Goal: Task Accomplishment & Management: Use online tool/utility

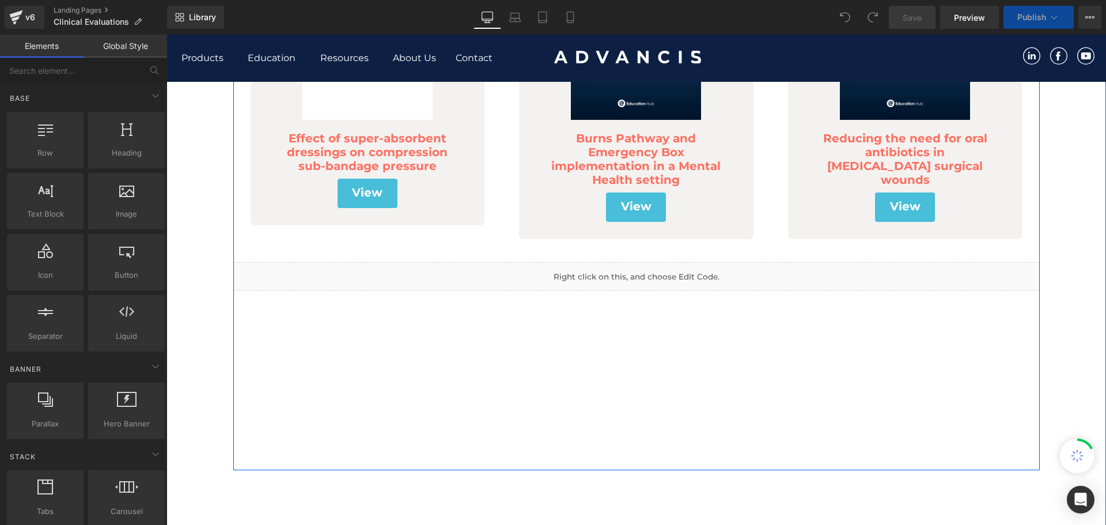
scroll to position [288, 0]
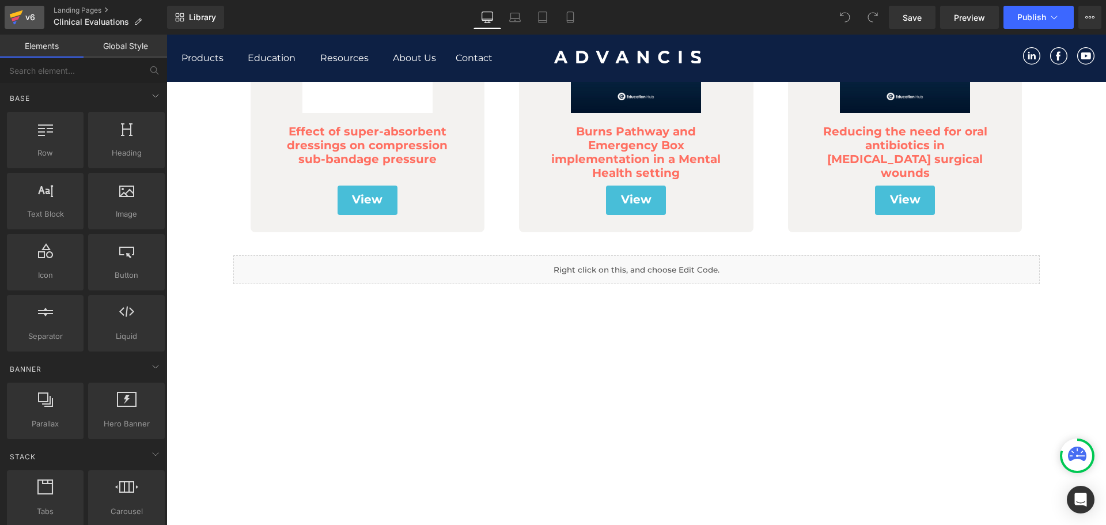
click icon
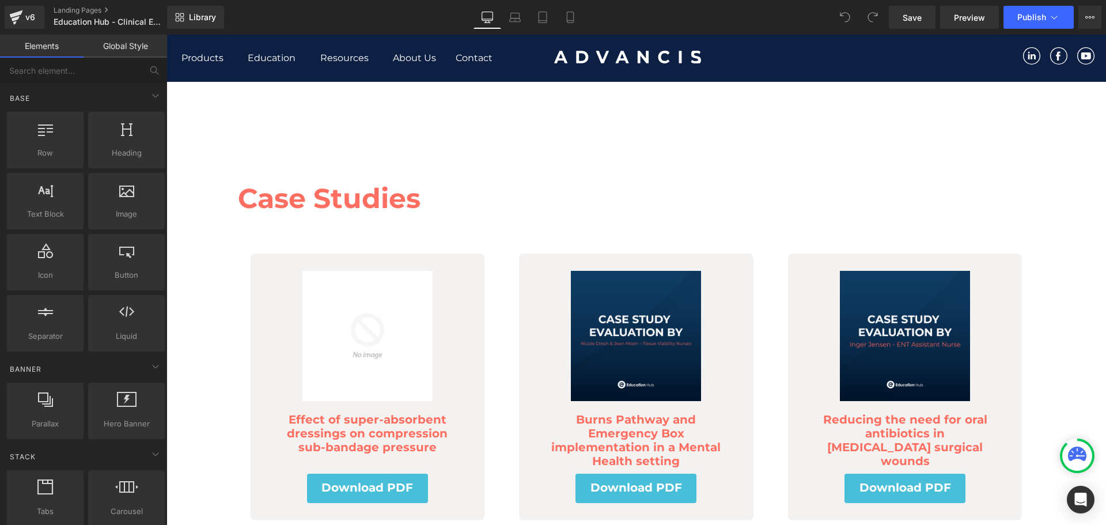
click at [332, 206] on h3 "Case Studies" at bounding box center [636, 198] width 797 height 41
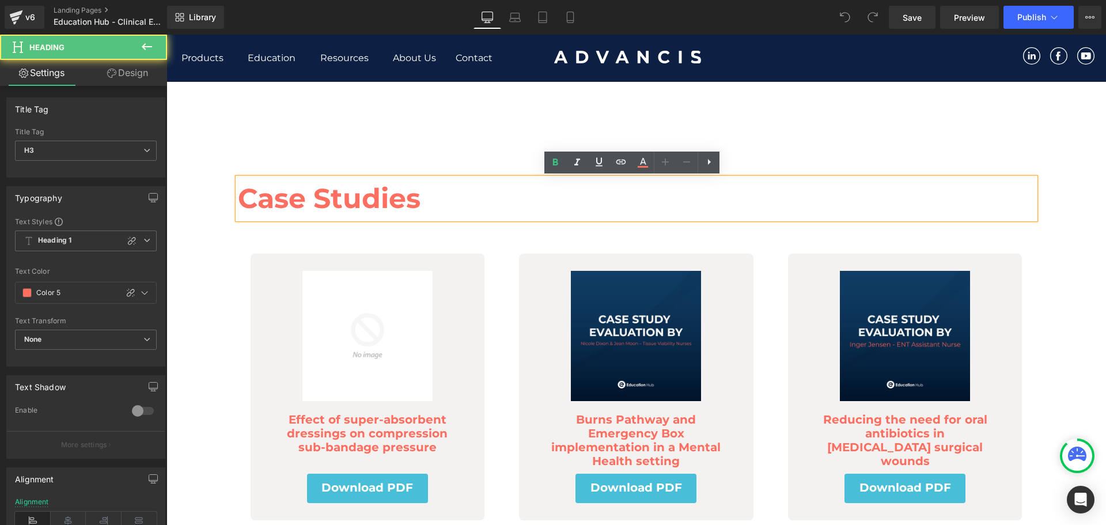
click at [331, 196] on h3 "Case Studies" at bounding box center [636, 198] width 797 height 41
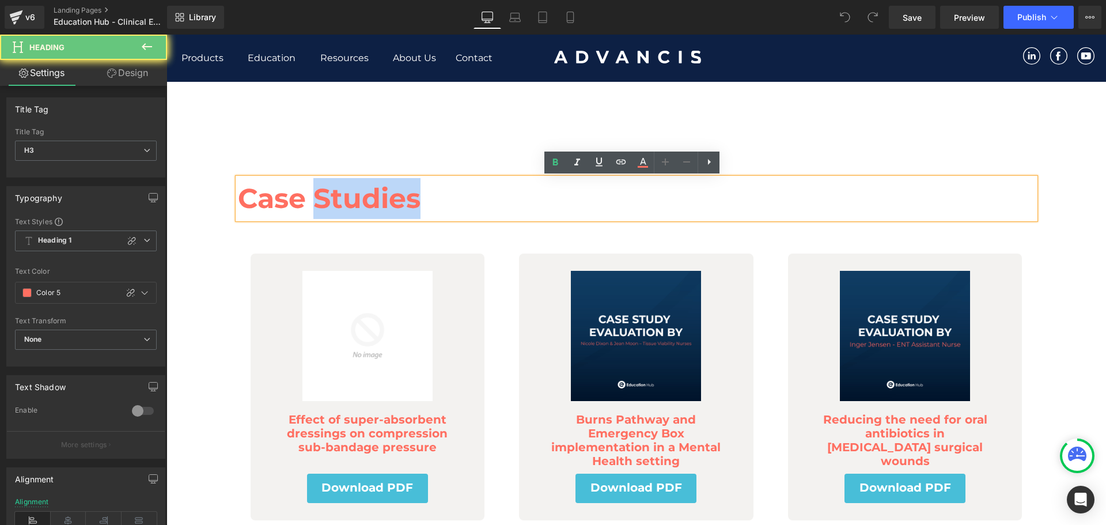
click at [331, 196] on h3 "Case Studies" at bounding box center [636, 198] width 797 height 41
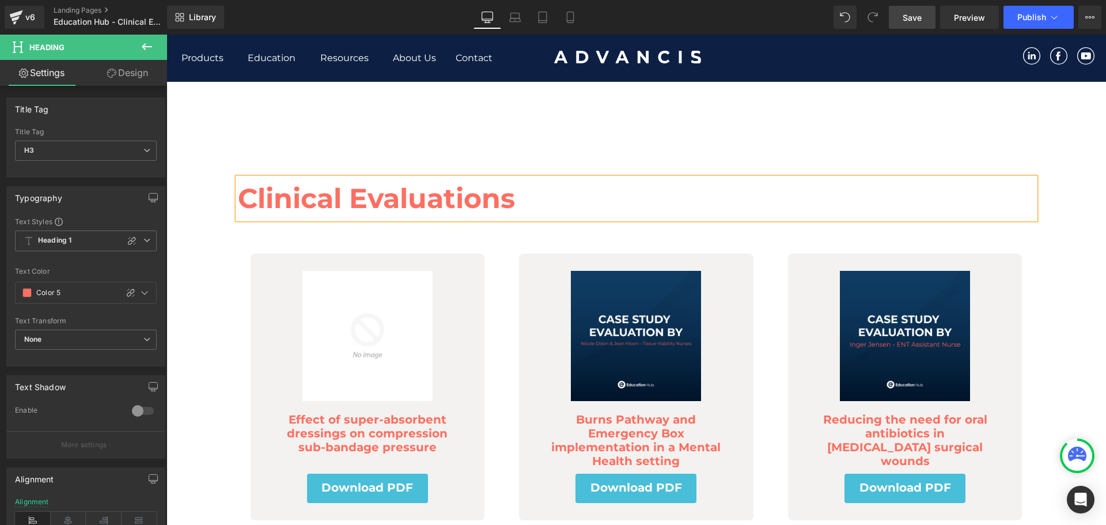
click at [930, 20] on link "Save" at bounding box center [912, 17] width 47 height 23
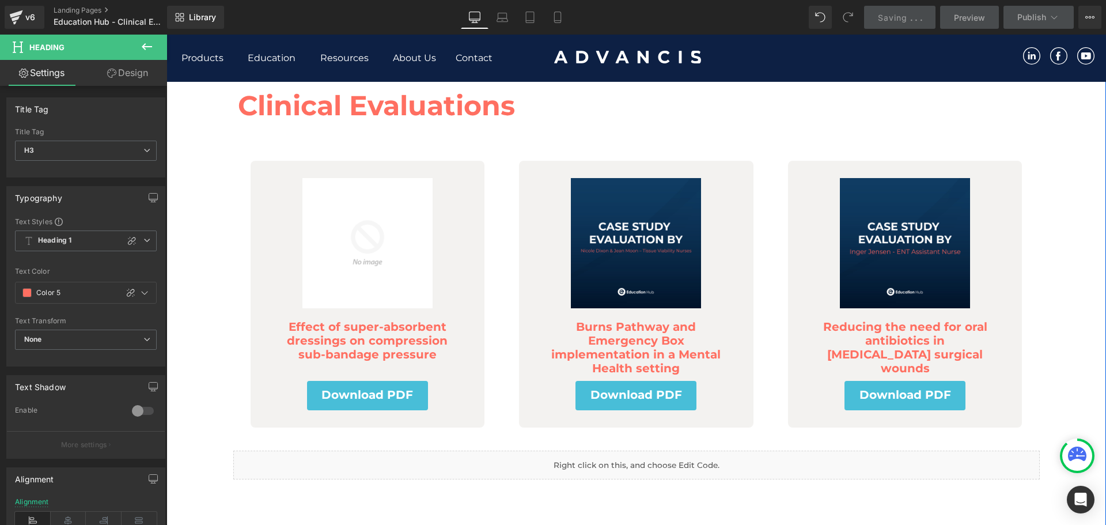
scroll to position [115, 0]
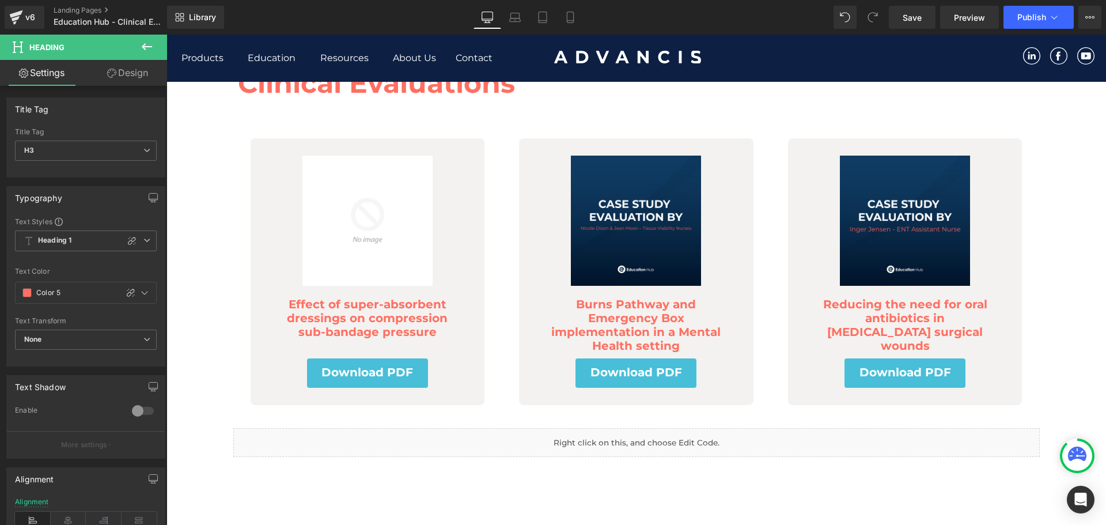
click at [671, 65] on div at bounding box center [583, 60] width 203 height 32
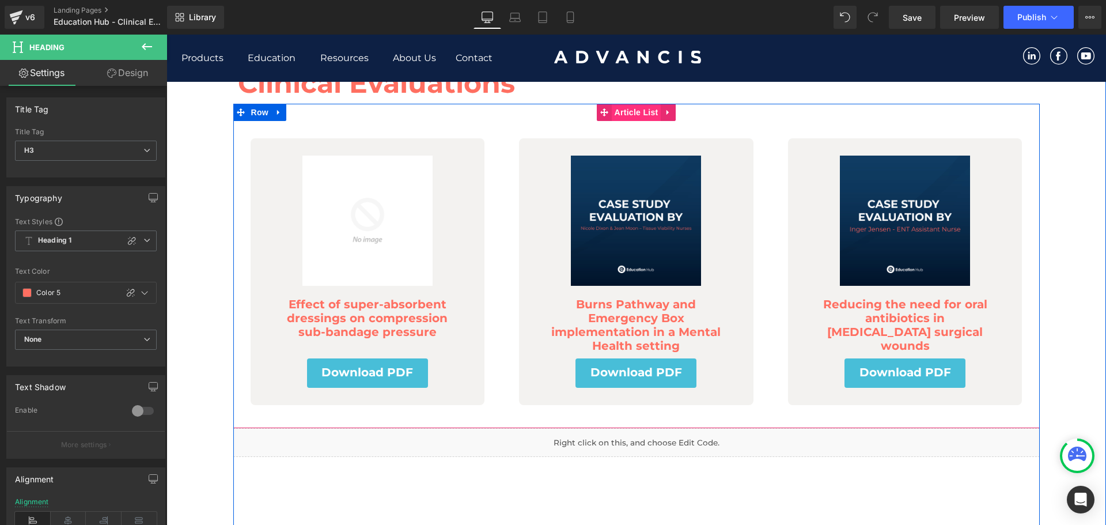
click at [632, 113] on span "Article List" at bounding box center [637, 112] width 50 height 17
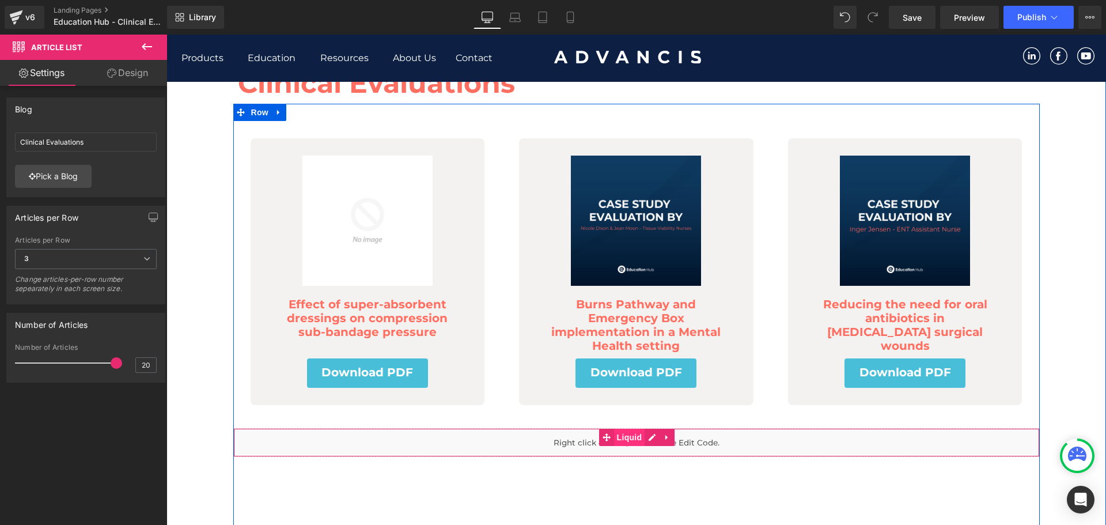
click at [630, 440] on span "Liquid" at bounding box center [629, 437] width 31 height 17
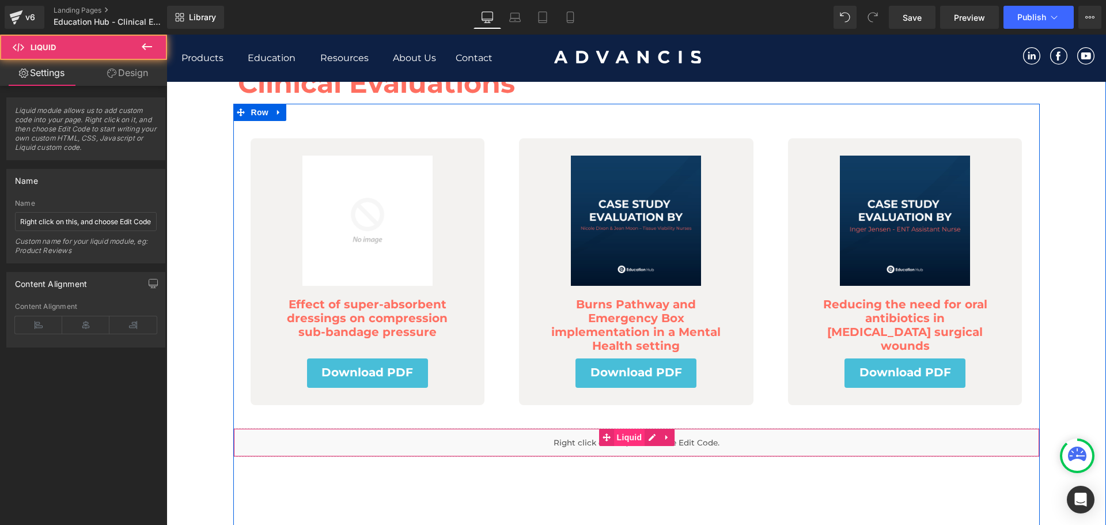
click at [626, 435] on span "Liquid" at bounding box center [629, 437] width 31 height 17
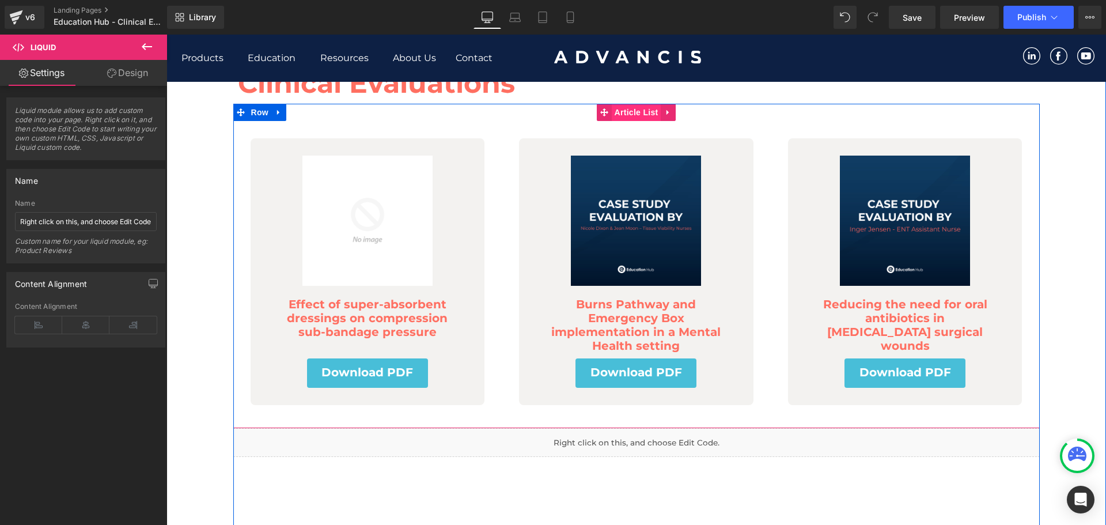
click at [630, 112] on span "Article List" at bounding box center [637, 112] width 50 height 17
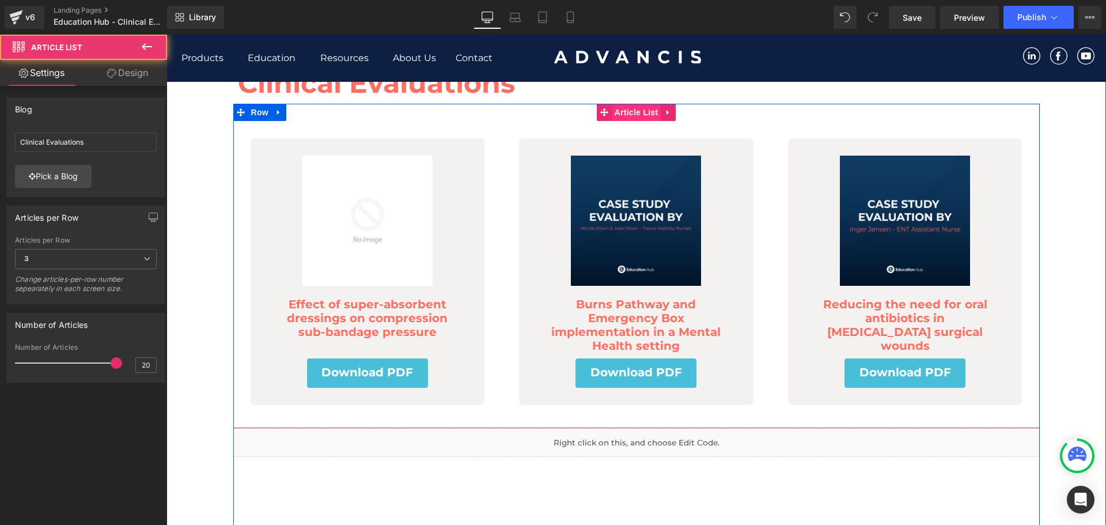
click at [630, 112] on span "Article List" at bounding box center [637, 112] width 50 height 17
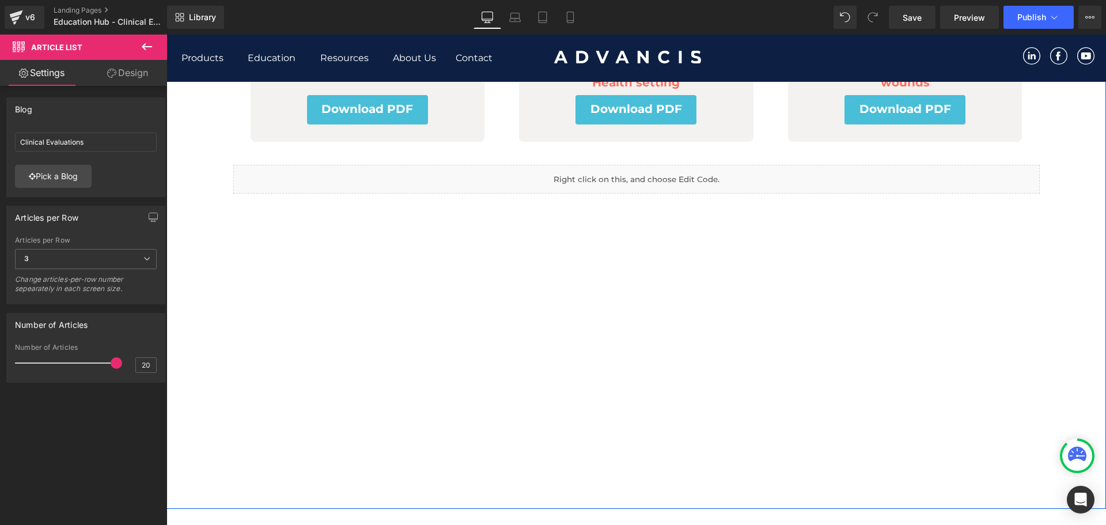
scroll to position [403, 0]
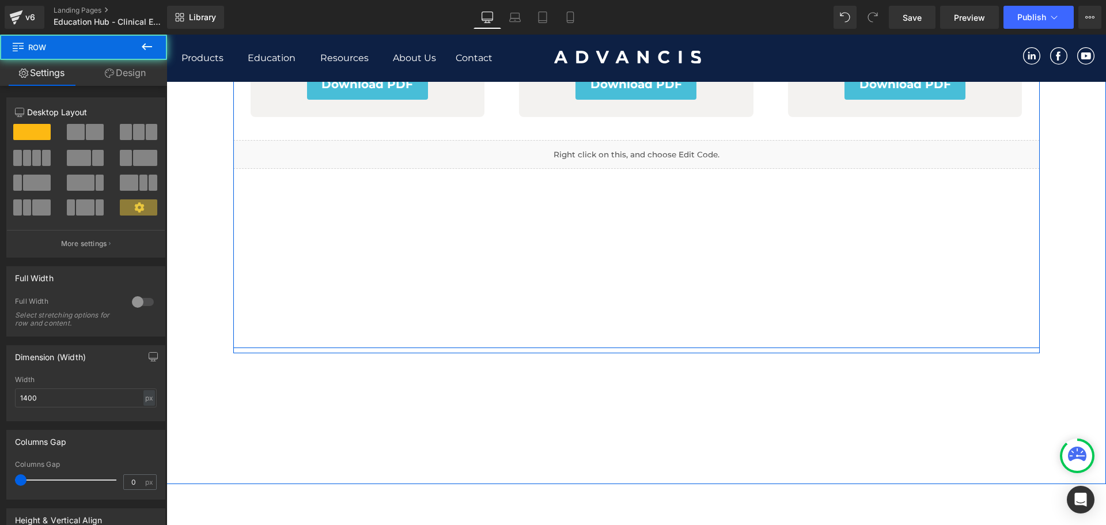
click at [620, 321] on div "(A) Image Effect of super-absorbent dressings on compression sub-bandage pressu…" at bounding box center [636, 82] width 806 height 532
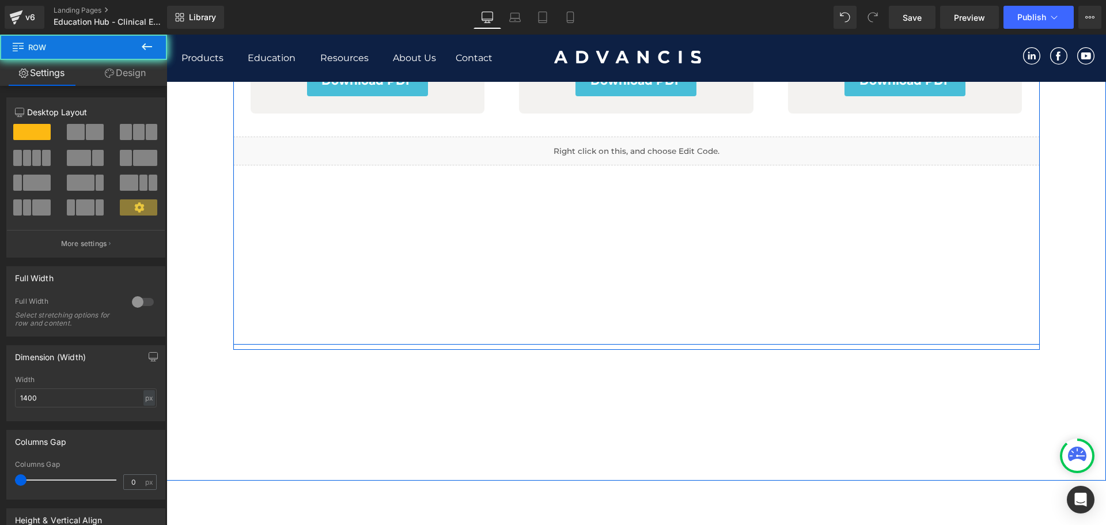
scroll to position [634, 0]
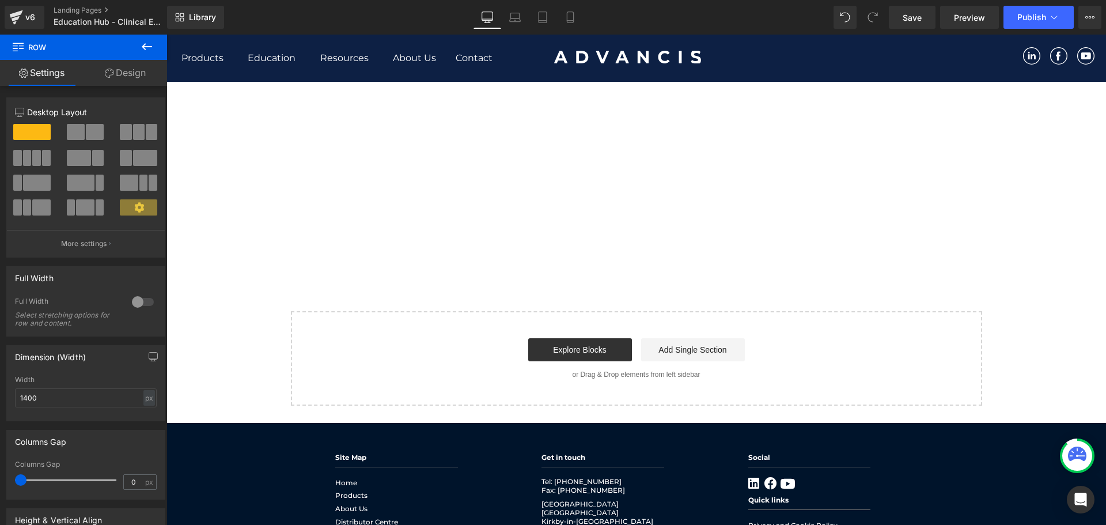
click at [616, 390] on div "Start building your page Explore Blocks Add Single Section or Drag & Drop eleme…" at bounding box center [636, 358] width 689 height 92
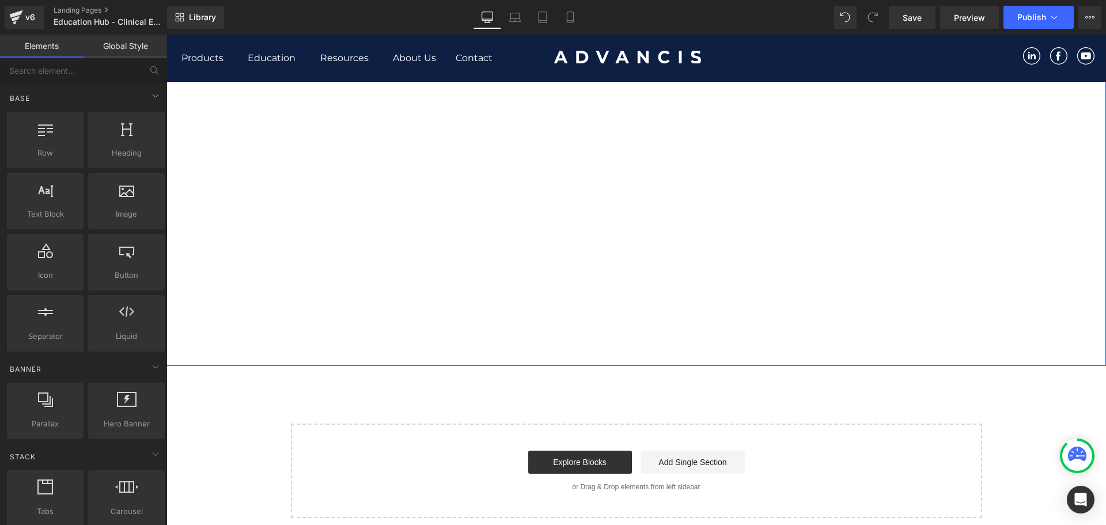
scroll to position [461, 0]
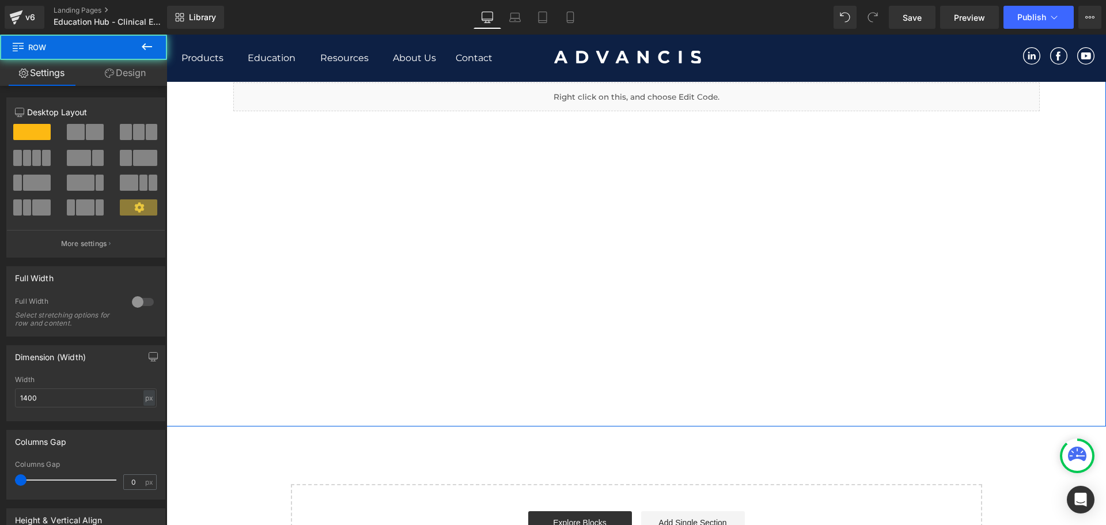
click at [623, 208] on div "(A) Image Effect of super-absorbent dressings on compression sub-bandage pressu…" at bounding box center [636, 24] width 806 height 532
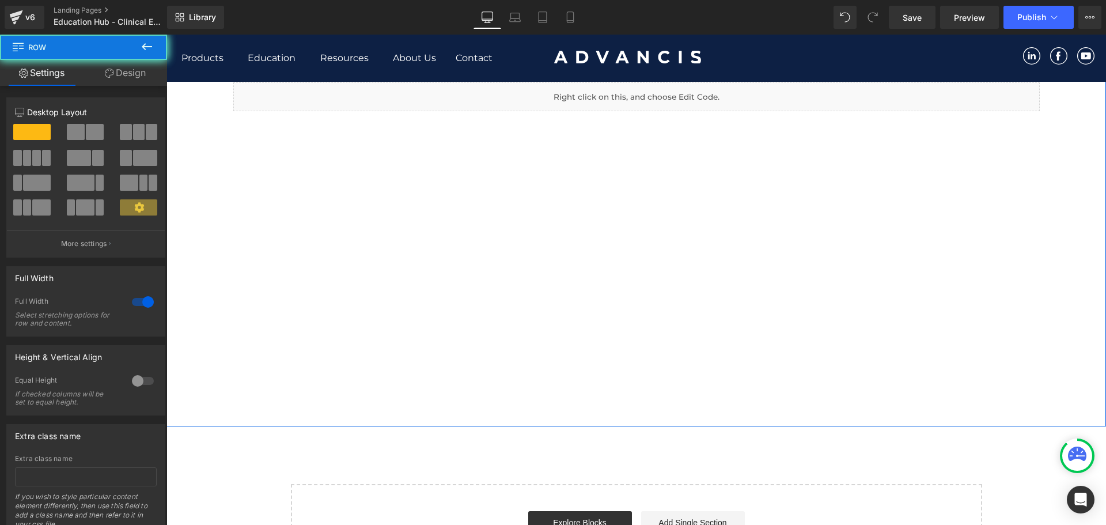
click at [620, 316] on div "Clinical Evaluations Heading Row 46px (A) Image Effect of super-absorbent dress…" at bounding box center [636, 23] width 940 height 805
click at [621, 387] on div "Clinical Evaluations Heading Row 46px (A) Image Effect of super-absorbent dress…" at bounding box center [636, 23] width 940 height 805
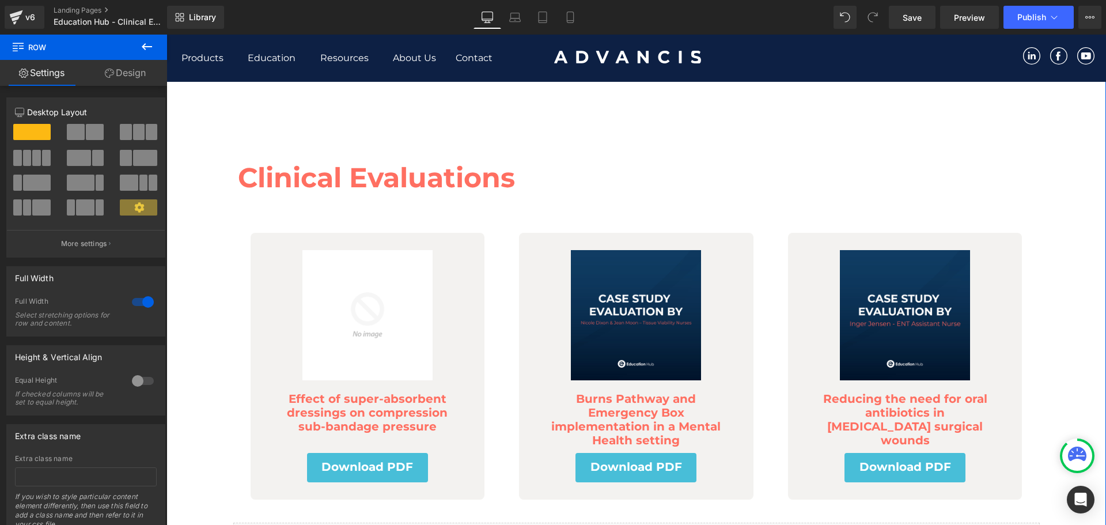
scroll to position [0, 0]
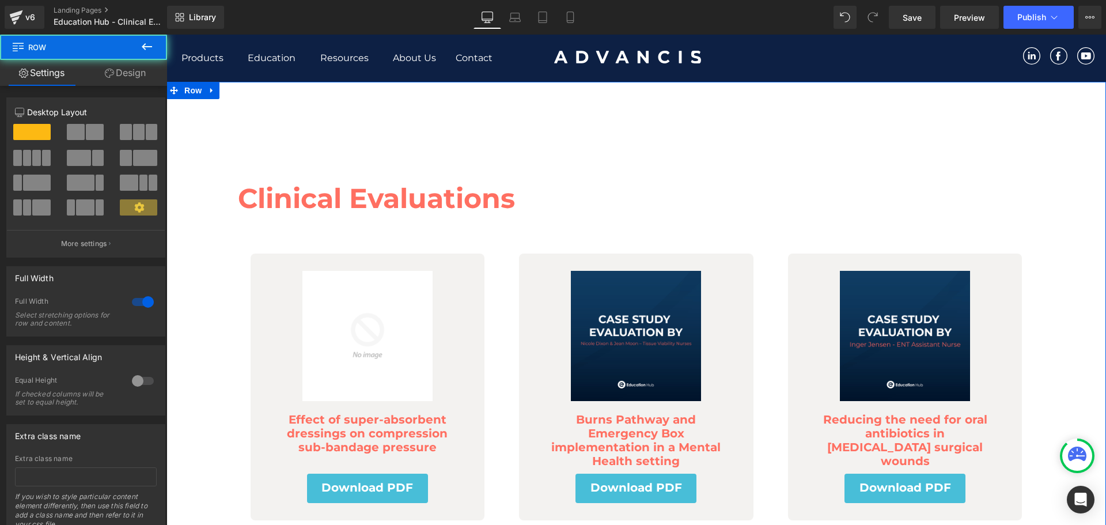
click at [622, 128] on div "Clinical Evaluations Heading Row 46px (A) Image Effect of super-absorbent dress…" at bounding box center [636, 484] width 940 height 805
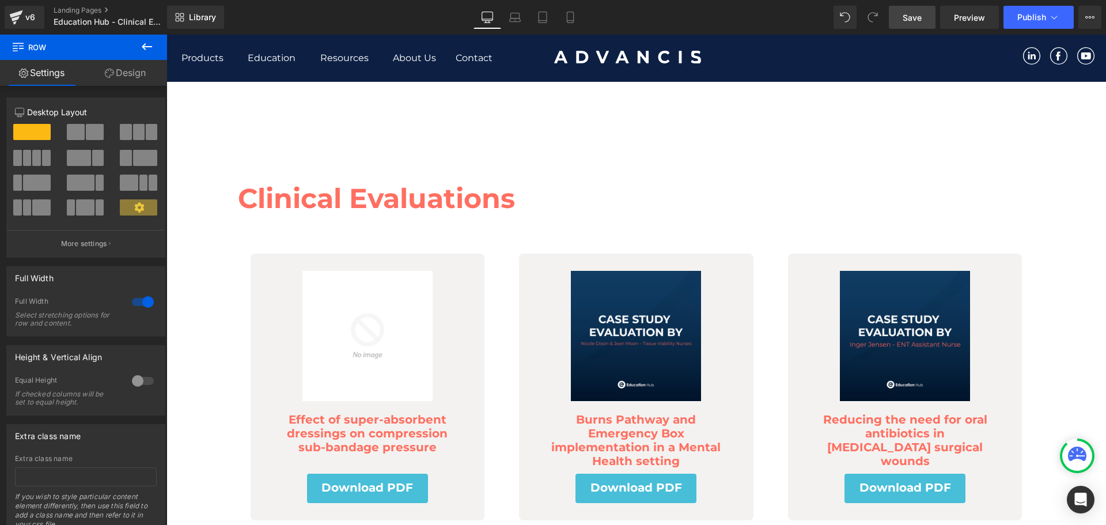
click at [918, 19] on span "Save" at bounding box center [912, 18] width 19 height 12
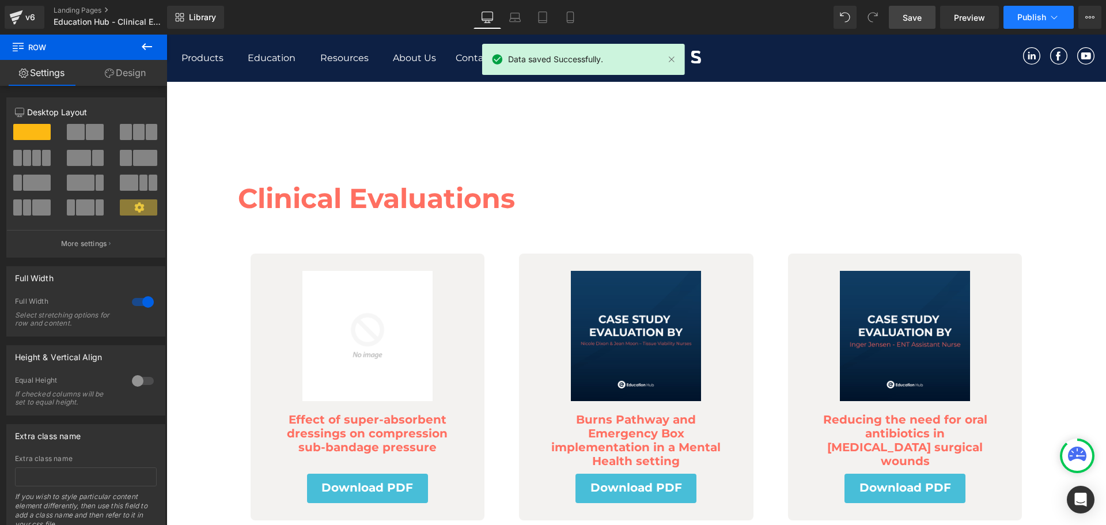
click at [1051, 22] on icon at bounding box center [1054, 18] width 12 height 12
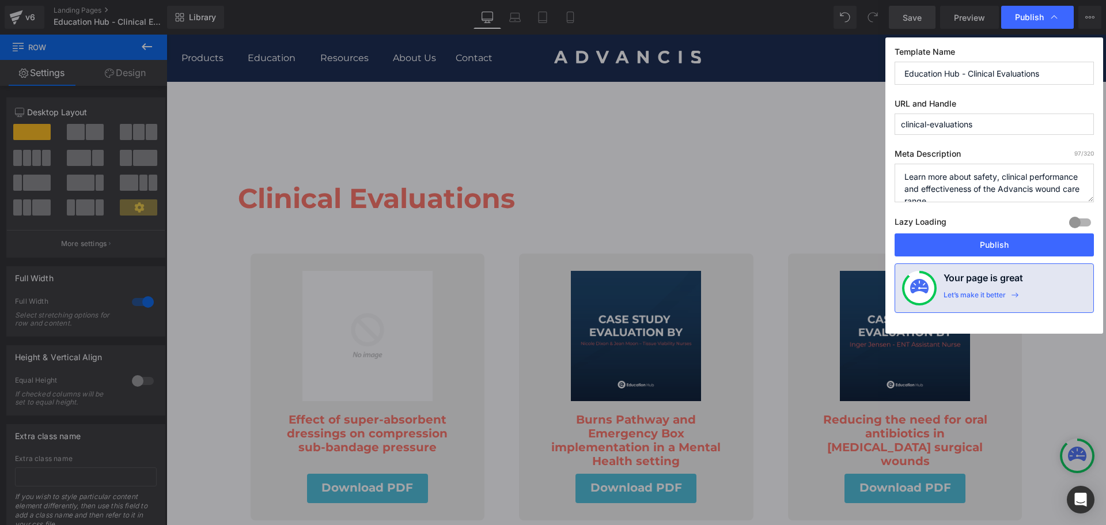
click at [1051, 22] on icon at bounding box center [1054, 18] width 12 height 12
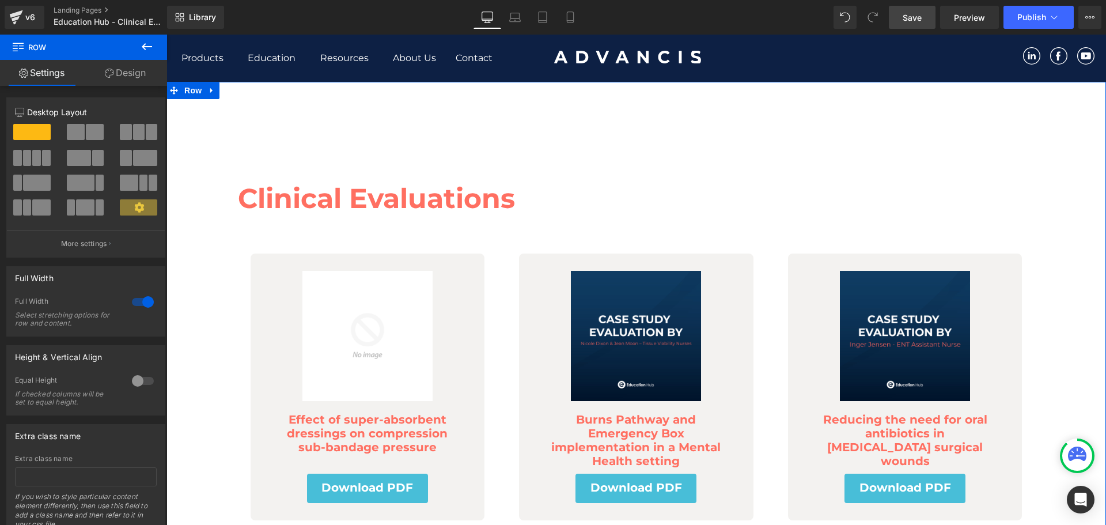
click at [753, 145] on div "Clinical Evaluations Heading Row 46px (A) Image Effect of super-absorbent dress…" at bounding box center [636, 449] width 940 height 614
click at [544, 131] on div "Clinical Evaluations Heading Row 46px (A) Image Effect of super-absorbent dress…" at bounding box center [636, 484] width 940 height 805
click at [954, 13] on span "Preview" at bounding box center [969, 18] width 31 height 12
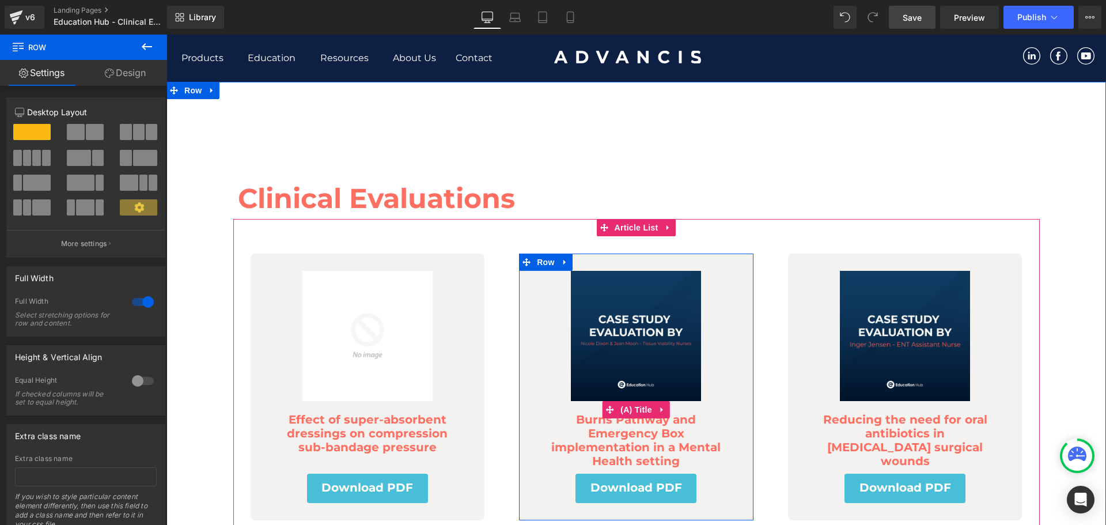
click link "Burns Pathway and Emergency Box implementation in a Mental Health setting"
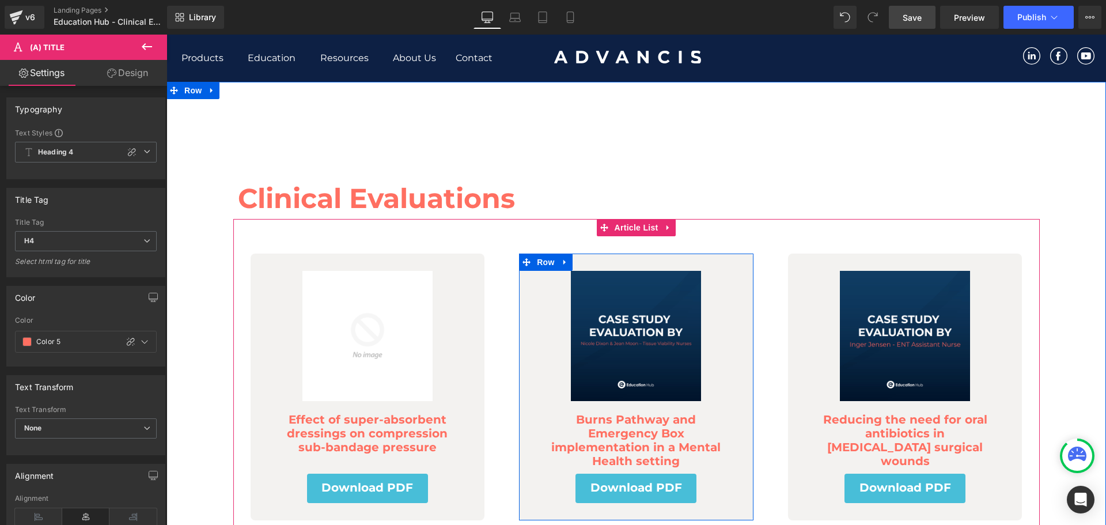
click link "Burns Pathway and Emergency Box implementation in a Mental Health setting"
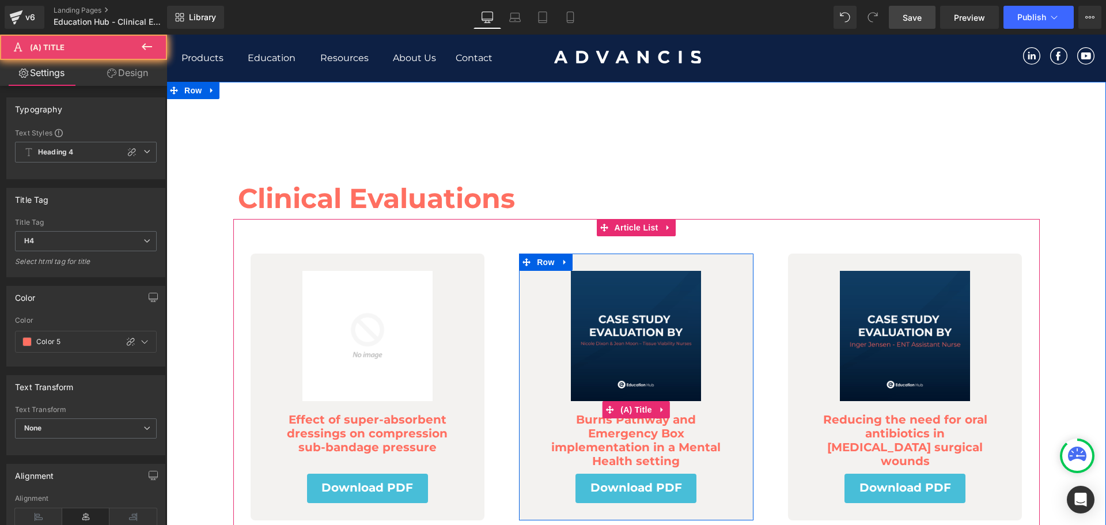
click link "Burns Pathway and Emergency Box implementation in a Mental Health setting"
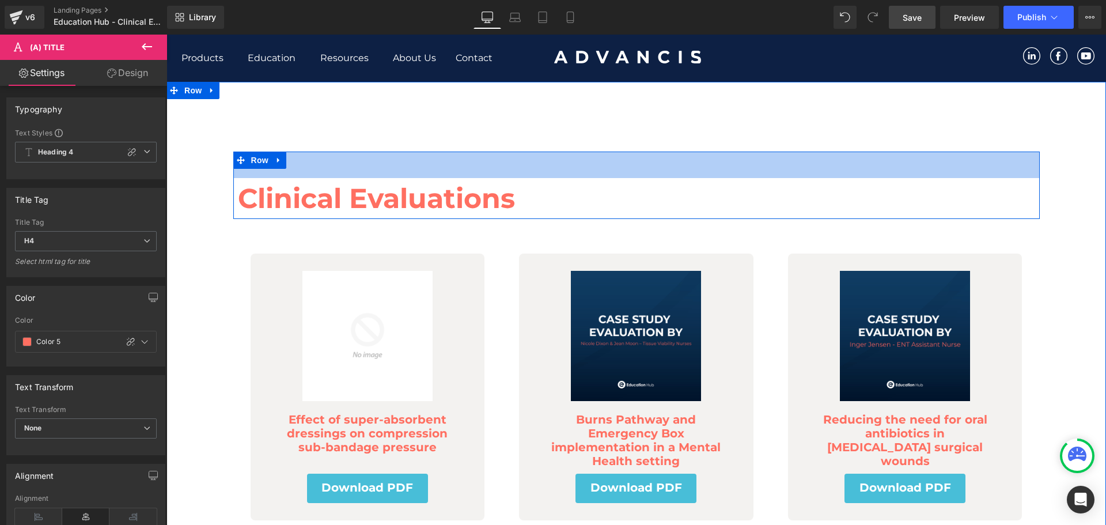
click at [550, 151] on div "Clinical Evaluations Heading Row 46px" at bounding box center [636, 184] width 806 height 67
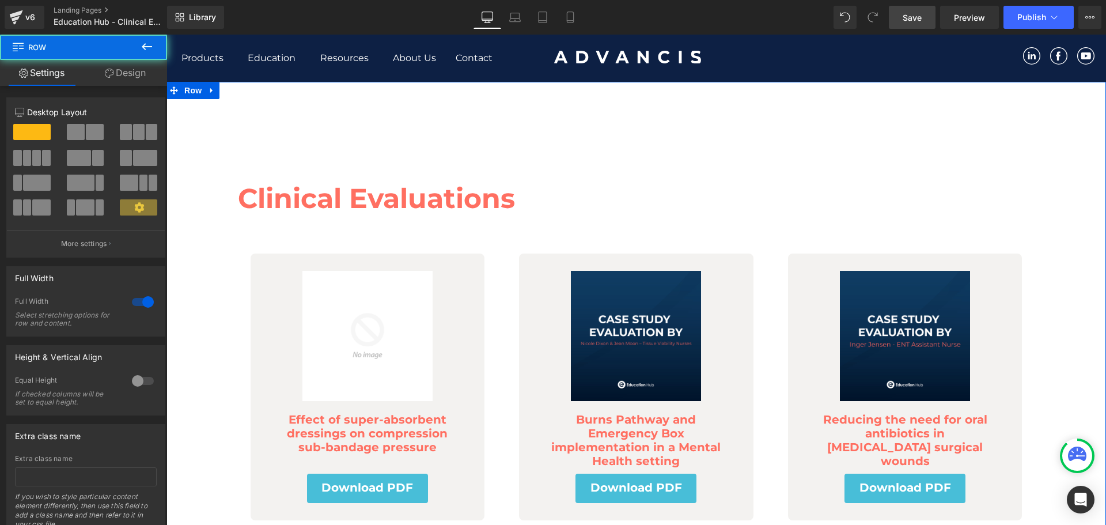
click at [634, 125] on div "Clinical Evaluations Heading Row 46px (A) Image Effect of super-absorbent dress…" at bounding box center [636, 484] width 940 height 805
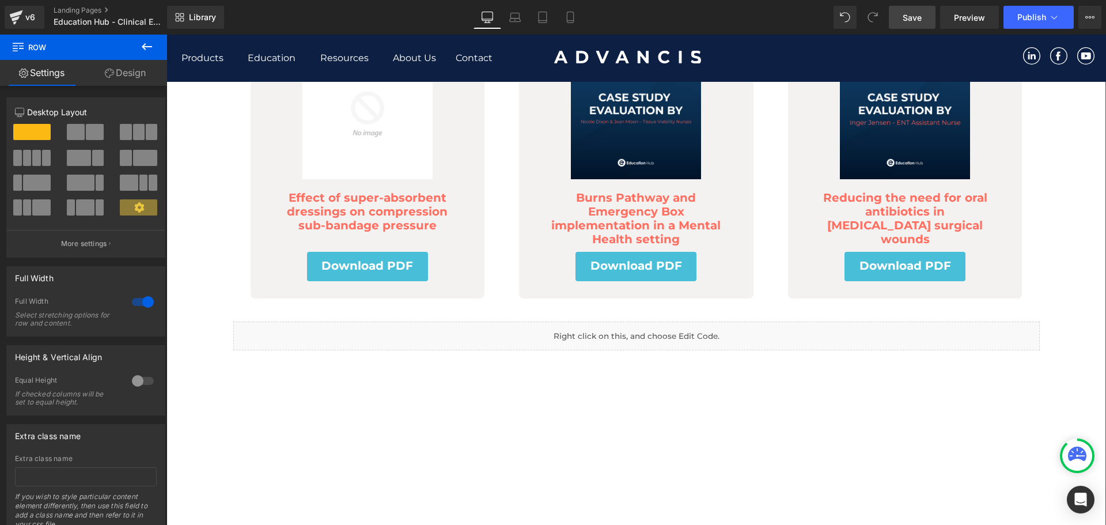
scroll to position [115, 0]
